Goal: Find specific page/section: Find specific page/section

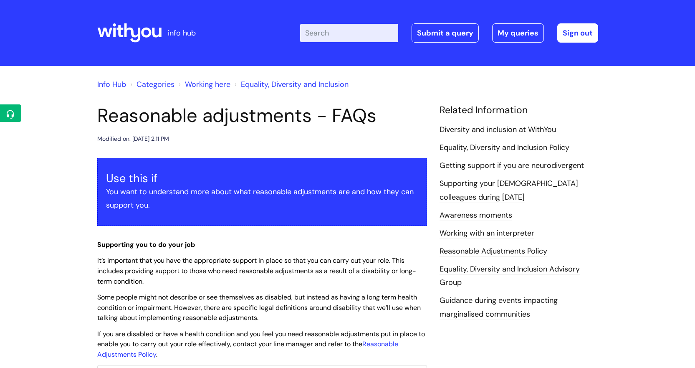
click at [351, 35] on input "Enter your search term here..." at bounding box center [349, 33] width 98 height 18
type input "harm reduction"
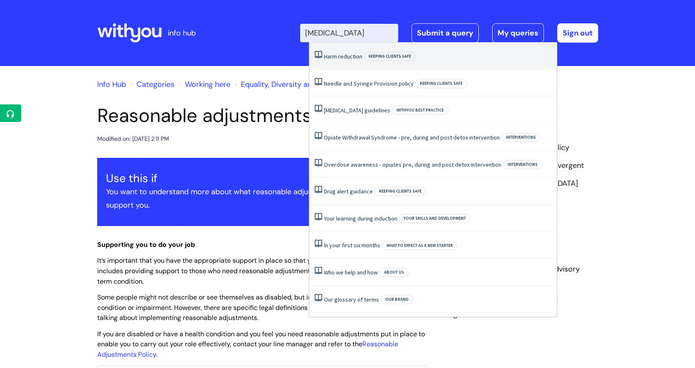
click at [340, 57] on span "reduction" at bounding box center [350, 57] width 24 height 8
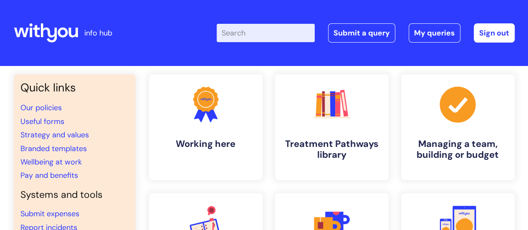
click at [252, 37] on input "Enter your search term here..." at bounding box center [266, 33] width 98 height 18
type input "brand centre"
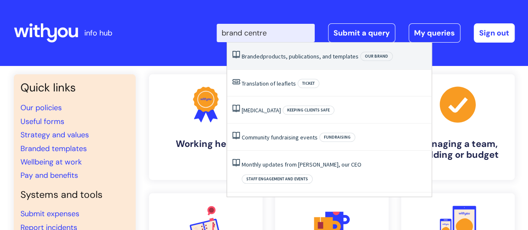
click at [258, 52] on li "Branded products, publications, and templates Our brand" at bounding box center [329, 56] width 205 height 27
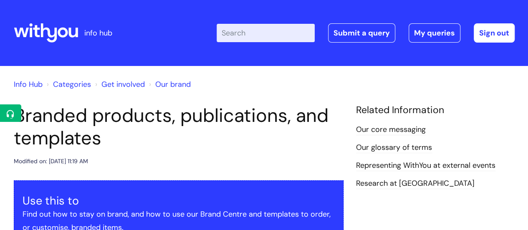
scroll to position [338, 0]
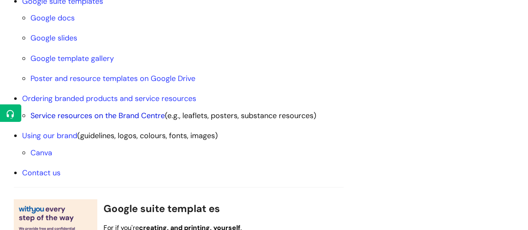
click at [107, 116] on link "Service resources on the Brand Centre" at bounding box center [97, 116] width 134 height 10
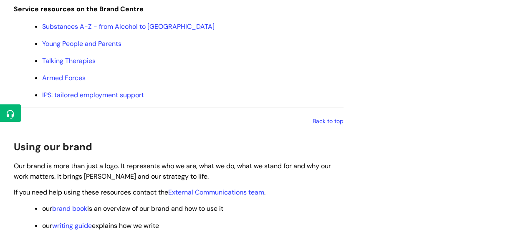
scroll to position [740, 0]
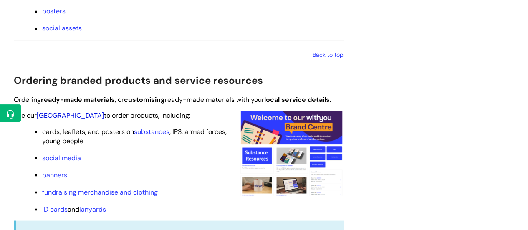
click at [62, 115] on link "[GEOGRAPHIC_DATA]" at bounding box center [70, 115] width 67 height 9
